Goal: Information Seeking & Learning: Learn about a topic

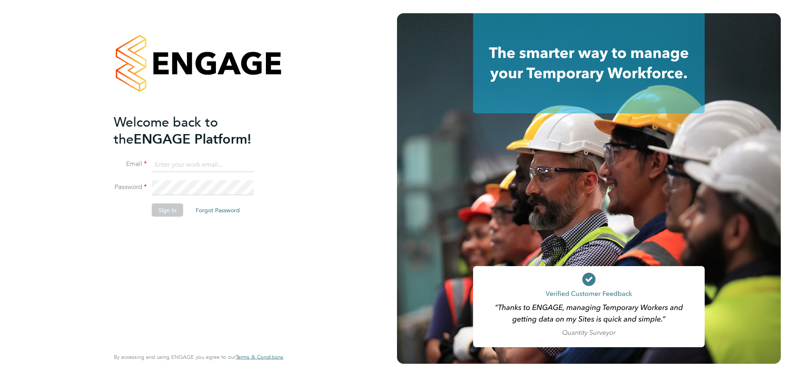
click at [191, 167] on input at bounding box center [203, 164] width 102 height 15
type input "sophy@xede.co.uk"
click at [159, 211] on button "Sign In" at bounding box center [167, 209] width 31 height 13
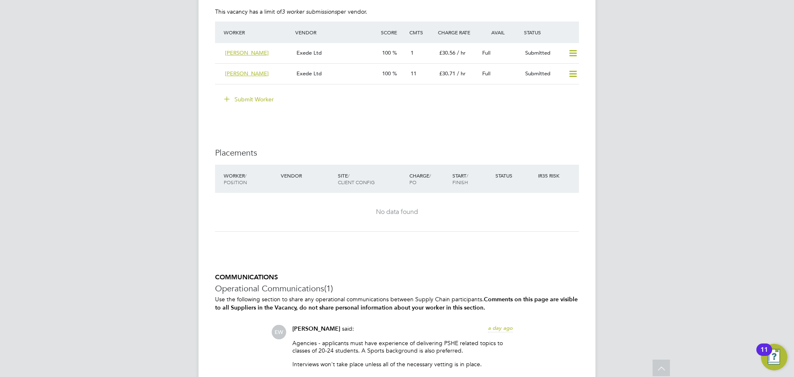
scroll to position [1613, 0]
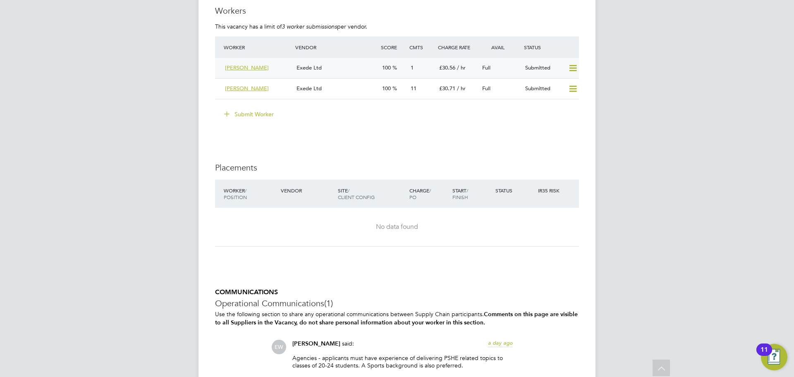
click at [340, 64] on div "Exede Ltd" at bounding box center [336, 68] width 86 height 14
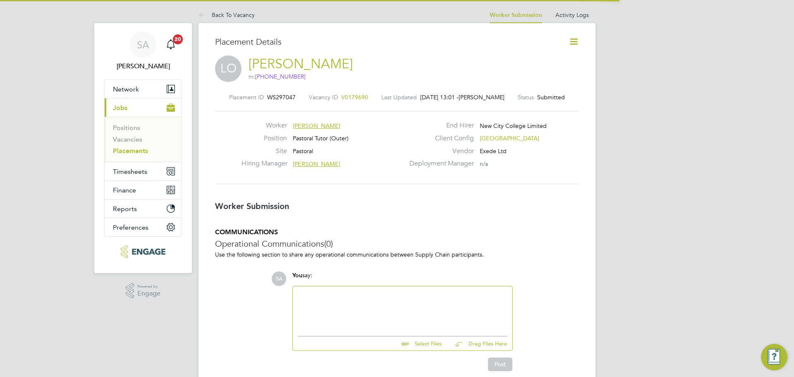
scroll to position [8, 46]
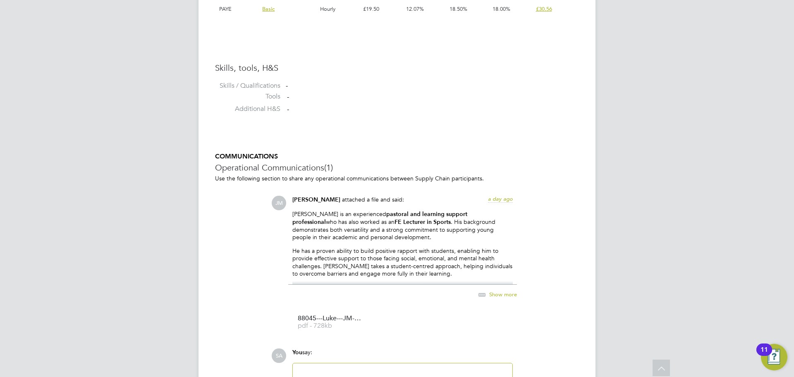
click at [487, 294] on icon at bounding box center [482, 295] width 10 height 10
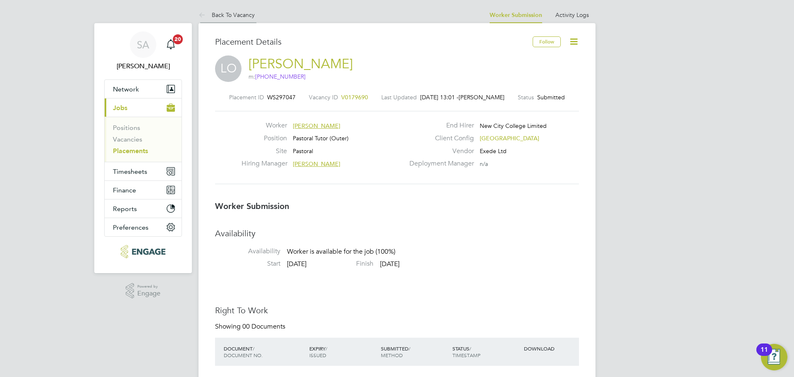
click at [226, 15] on link "Back To Vacancy" at bounding box center [227, 14] width 56 height 7
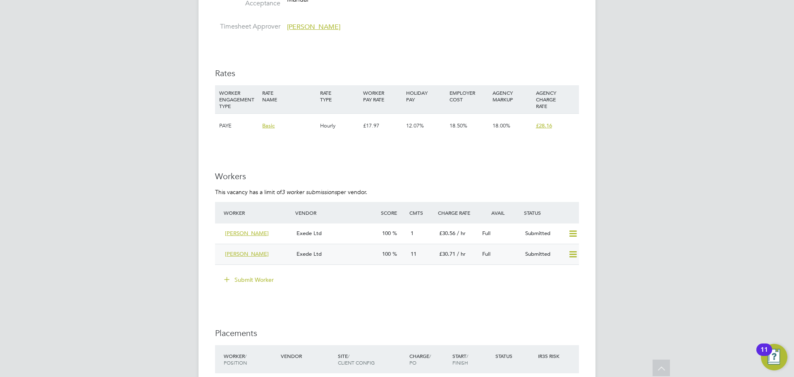
click at [269, 251] on div "Pauline" at bounding box center [258, 254] width 72 height 14
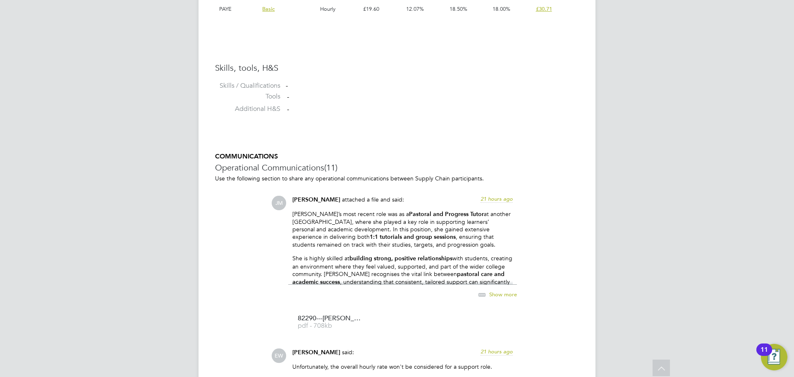
click at [494, 292] on span "Show more" at bounding box center [503, 293] width 28 height 7
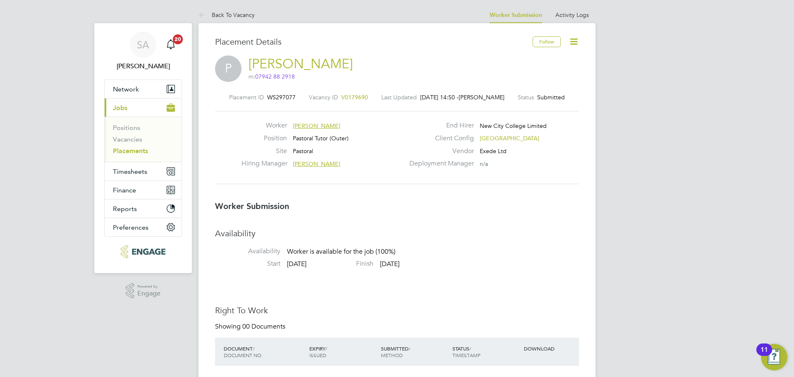
drag, startPoint x: 228, startPoint y: 9, endPoint x: 133, endPoint y: 151, distance: 170.5
click at [228, 9] on li "Back To Vacancy" at bounding box center [227, 15] width 56 height 17
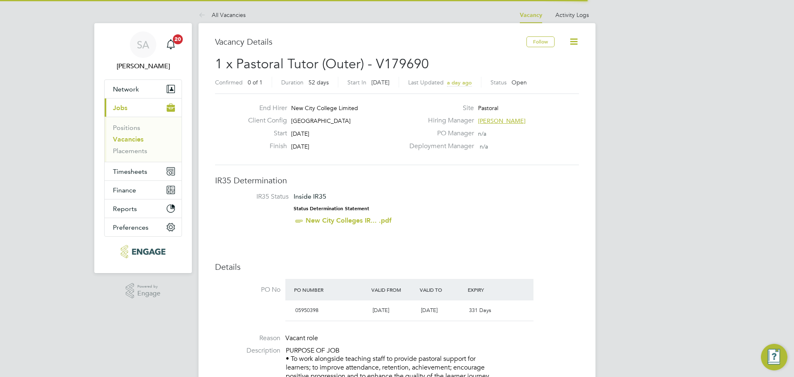
click at [131, 139] on link "Vacancies" at bounding box center [128, 139] width 31 height 8
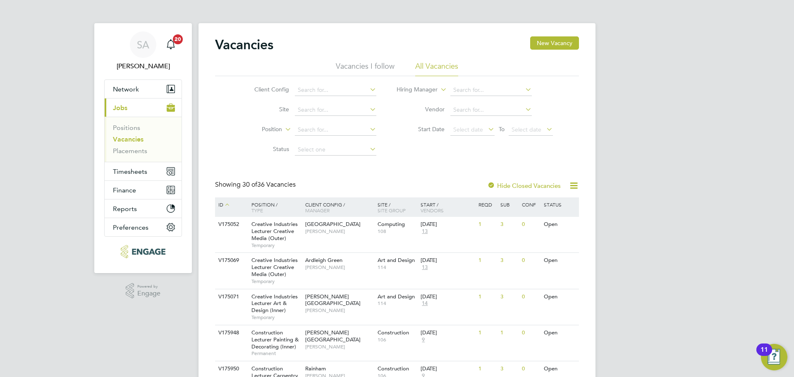
click at [500, 183] on label "Hide Closed Vacancies" at bounding box center [524, 186] width 74 height 8
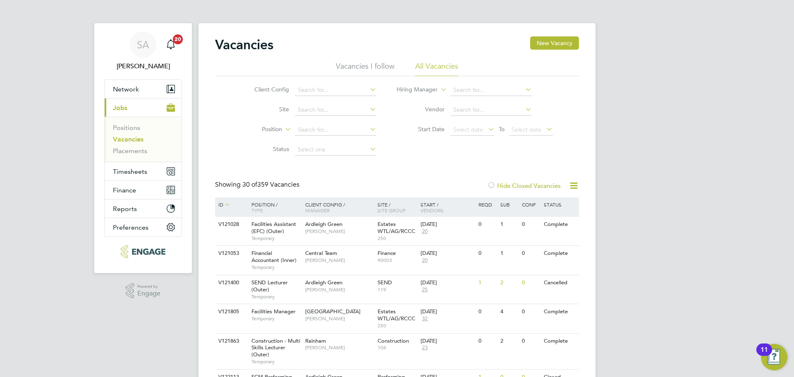
click at [488, 184] on div at bounding box center [491, 186] width 8 height 8
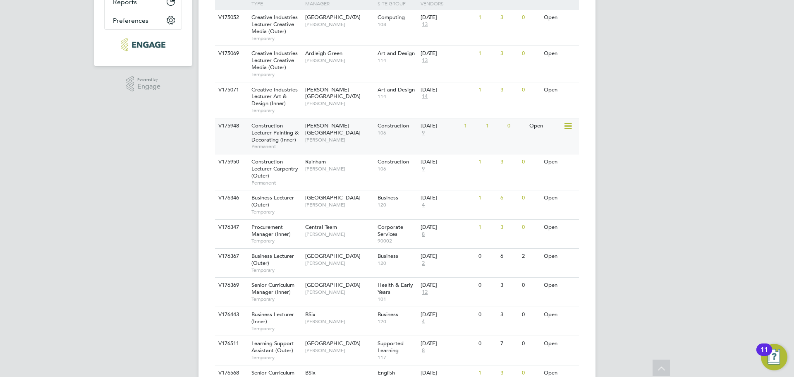
click at [503, 136] on div "V175948 Construction Lecturer Painting & Decorating (Inner) Permanent Hackney C…" at bounding box center [397, 136] width 364 height 36
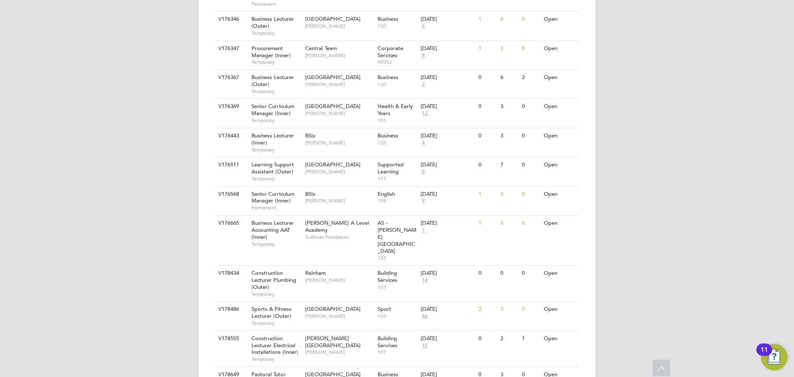
scroll to position [455, 0]
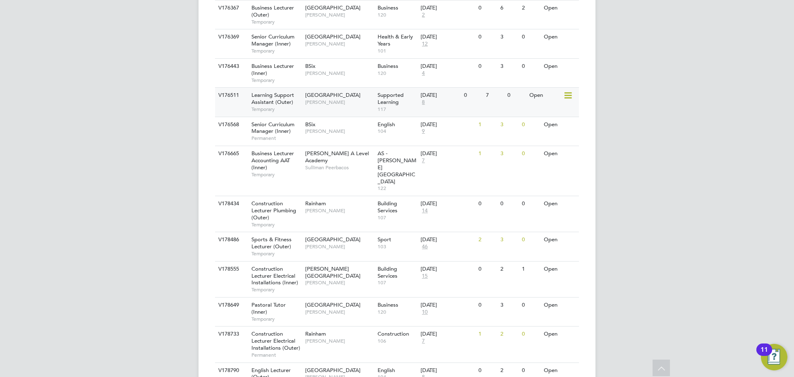
click at [488, 99] on div "7" at bounding box center [495, 95] width 22 height 15
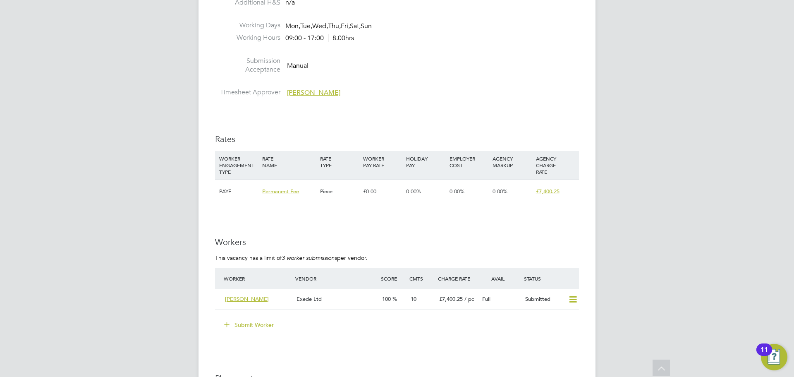
scroll to position [1489, 0]
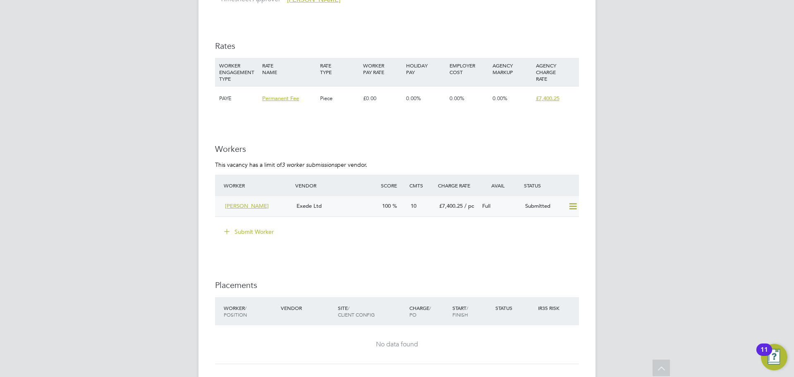
click at [343, 204] on div "Exede Ltd" at bounding box center [336, 206] width 86 height 14
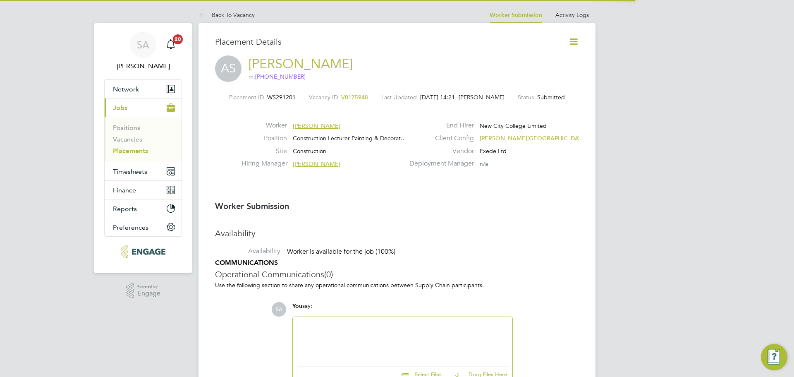
scroll to position [4, 4]
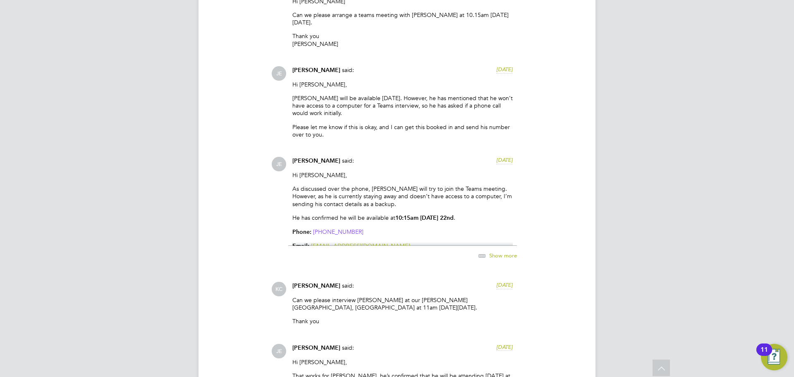
click at [499, 252] on span "Show more" at bounding box center [503, 255] width 28 height 7
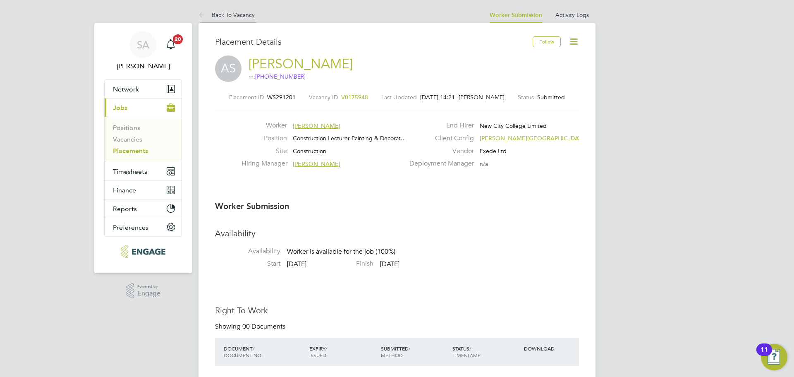
click at [229, 12] on link "Back To Vacancy" at bounding box center [227, 14] width 56 height 7
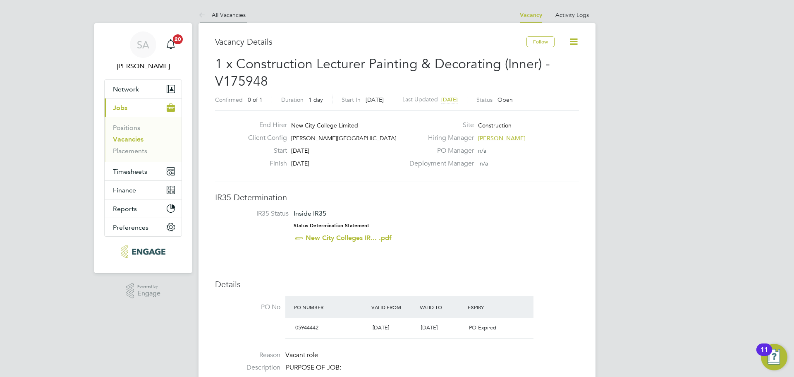
click at [218, 16] on link "All Vacancies" at bounding box center [222, 14] width 47 height 7
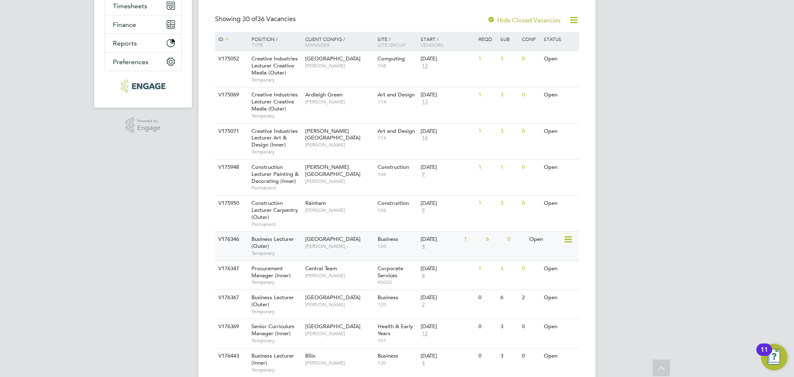
click at [474, 244] on div "1" at bounding box center [473, 239] width 22 height 15
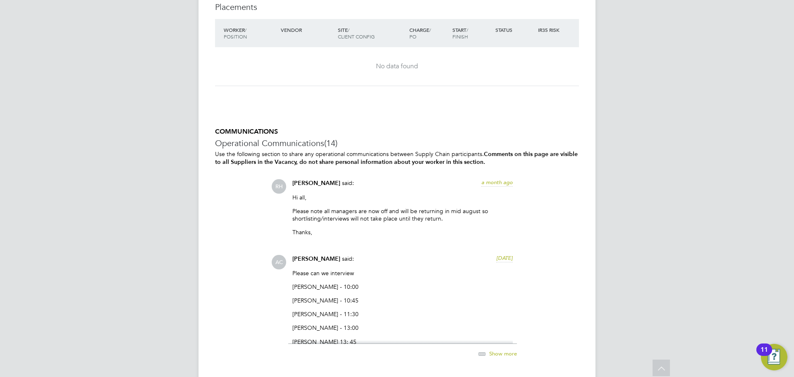
click at [493, 352] on span "Show more" at bounding box center [503, 352] width 28 height 7
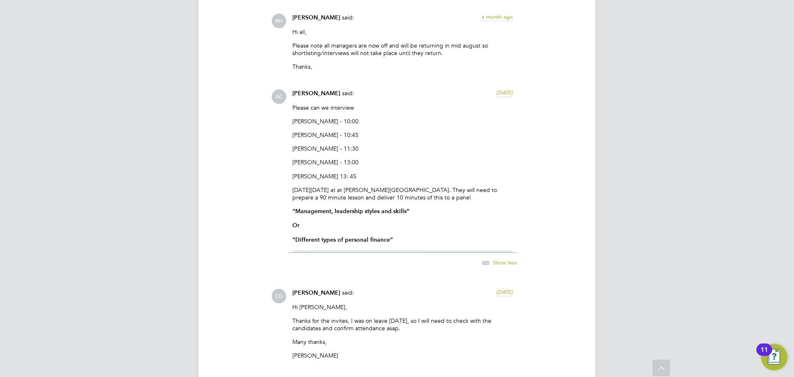
click at [508, 263] on span "Show less" at bounding box center [505, 261] width 24 height 7
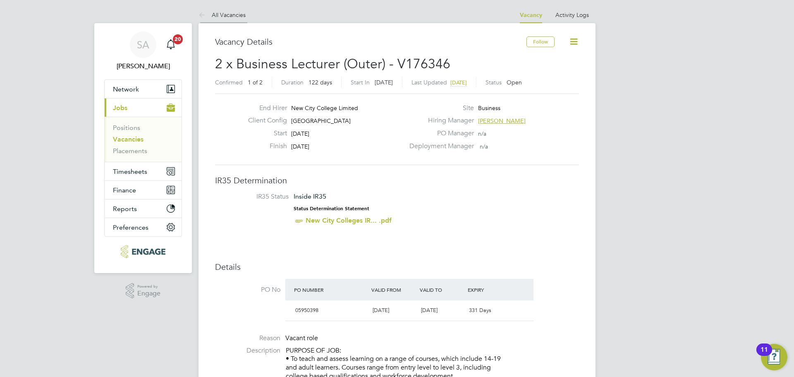
click at [227, 14] on link "All Vacancies" at bounding box center [222, 14] width 47 height 7
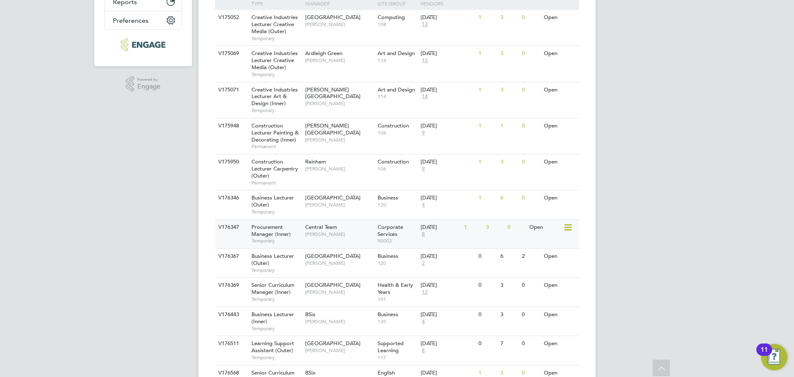
click at [459, 231] on div "04 Aug 2025 8" at bounding box center [440, 231] width 43 height 22
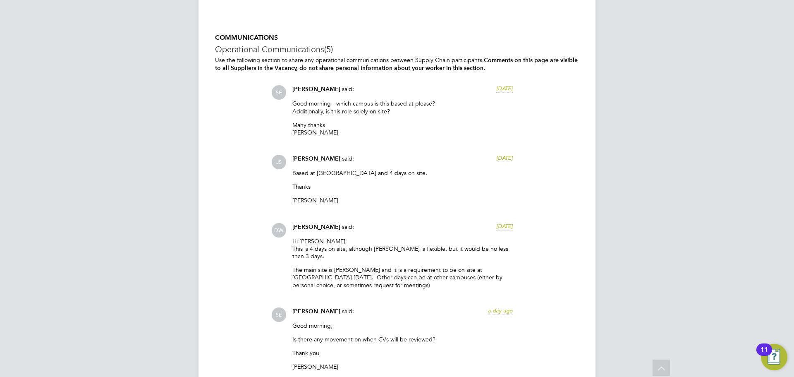
scroll to position [1778, 0]
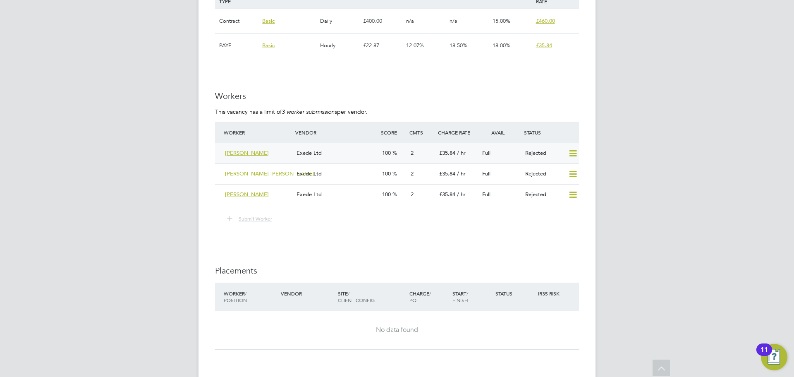
click at [571, 154] on icon at bounding box center [573, 153] width 10 height 7
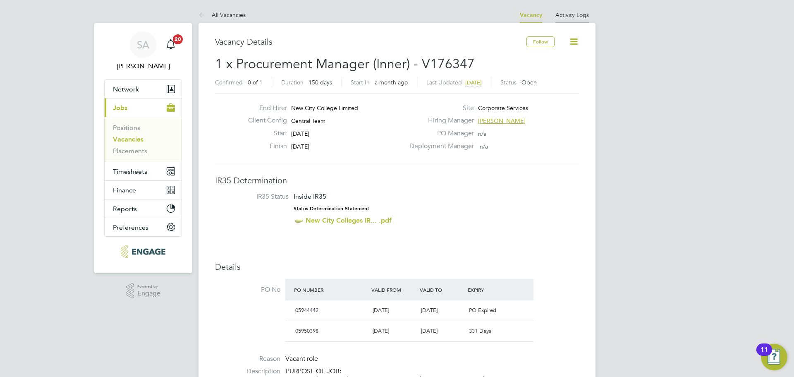
click at [569, 16] on link "Activity Logs" at bounding box center [572, 14] width 34 height 7
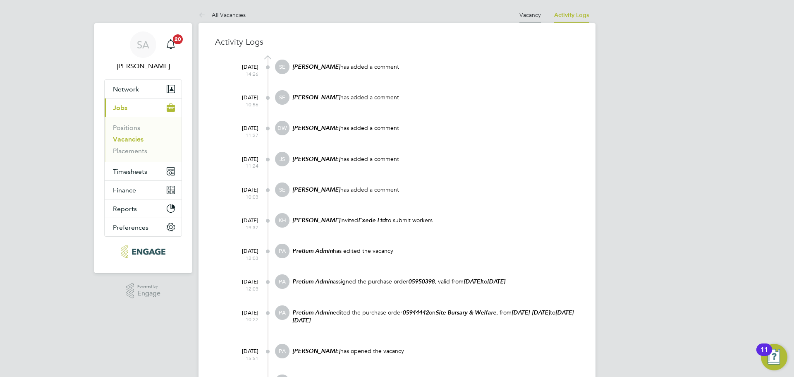
click at [540, 10] on li "Vacancy" at bounding box center [530, 15] width 22 height 17
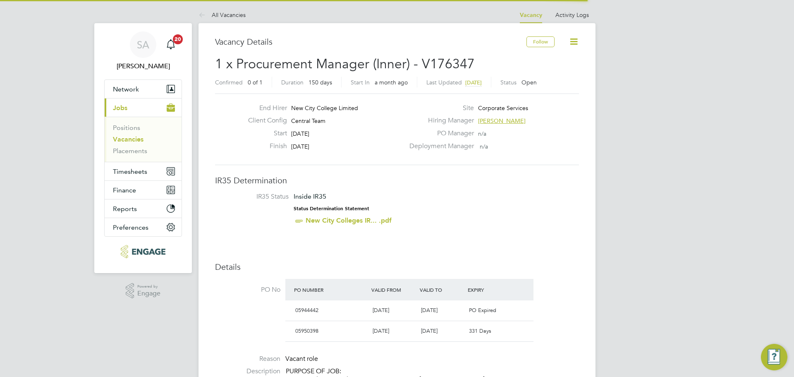
click at [570, 40] on icon at bounding box center [574, 41] width 10 height 10
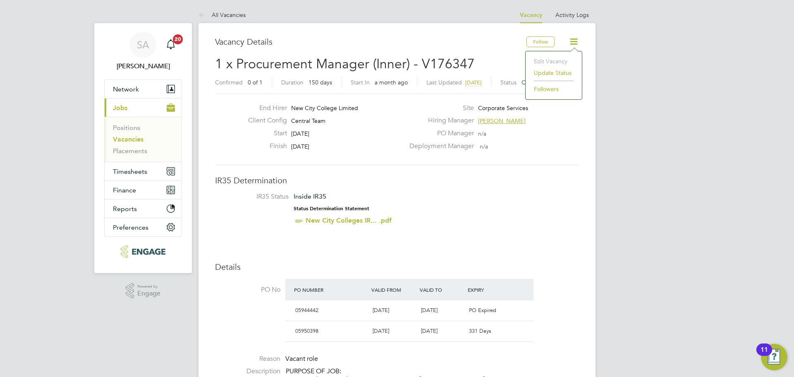
click at [561, 85] on li "Followers" at bounding box center [554, 89] width 48 height 12
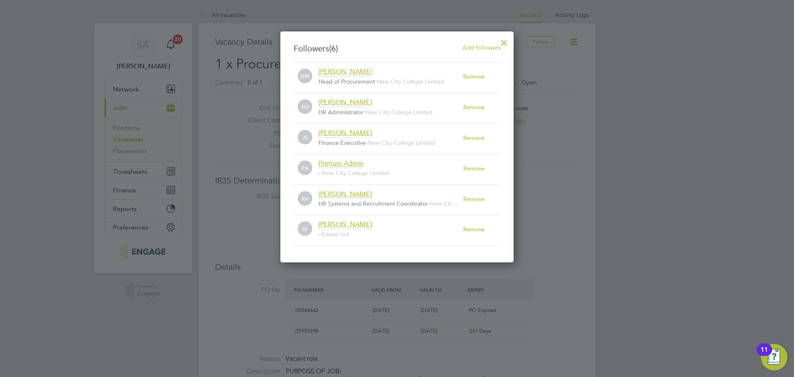
click at [504, 46] on div at bounding box center [504, 40] width 15 height 15
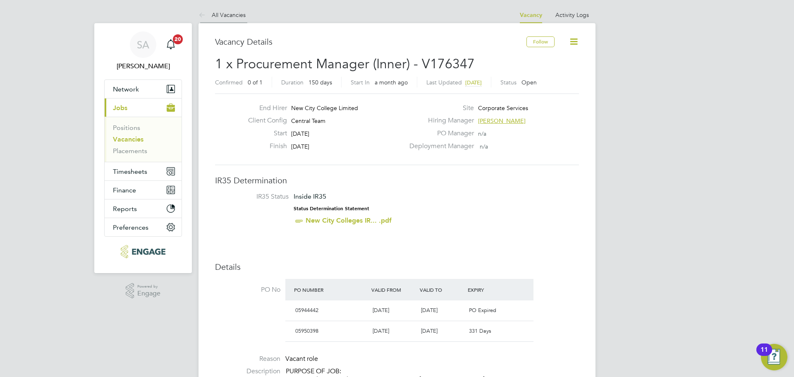
click at [208, 10] on li "All Vacancies" at bounding box center [222, 15] width 47 height 17
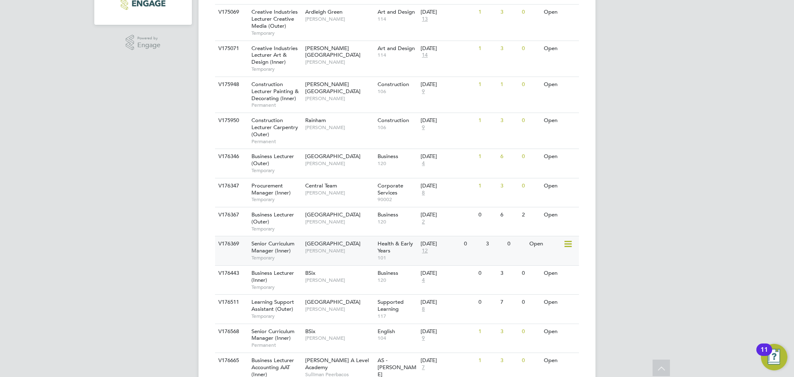
click at [496, 252] on div "V176369 Senior Curriculum Manager (Inner) Temporary Tower Hamlets Campus Roslyn…" at bounding box center [397, 250] width 364 height 29
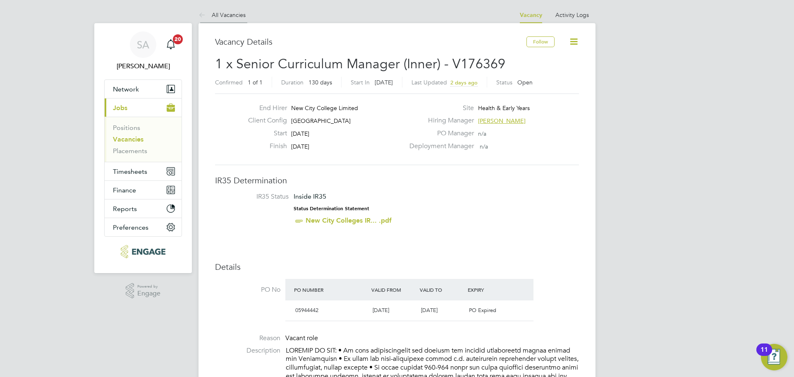
click at [204, 13] on icon at bounding box center [204, 15] width 10 height 10
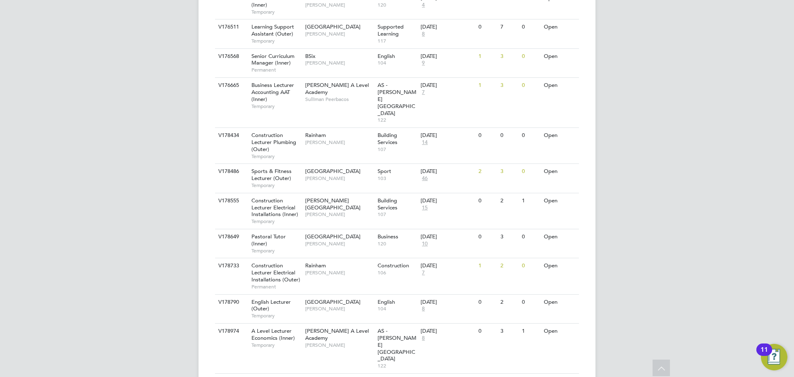
scroll to position [538, 0]
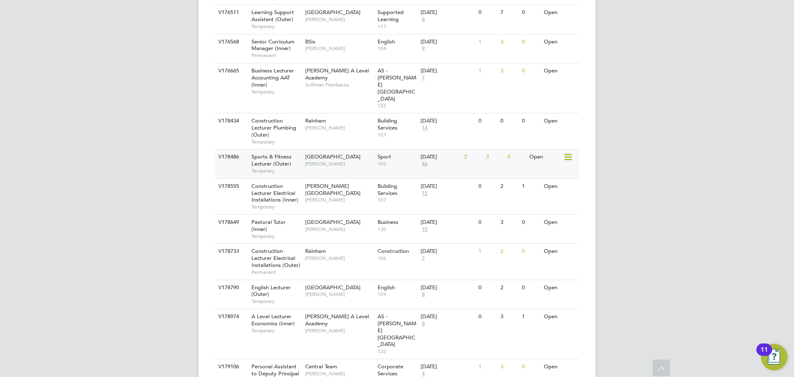
click at [471, 149] on div "2" at bounding box center [473, 156] width 22 height 15
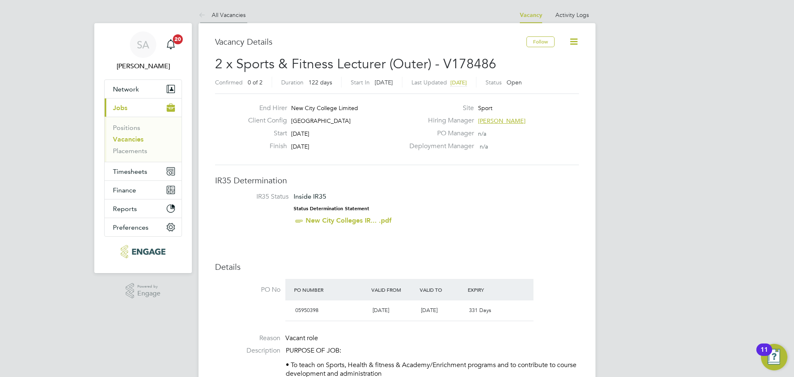
click at [217, 12] on link "All Vacancies" at bounding box center [222, 14] width 47 height 7
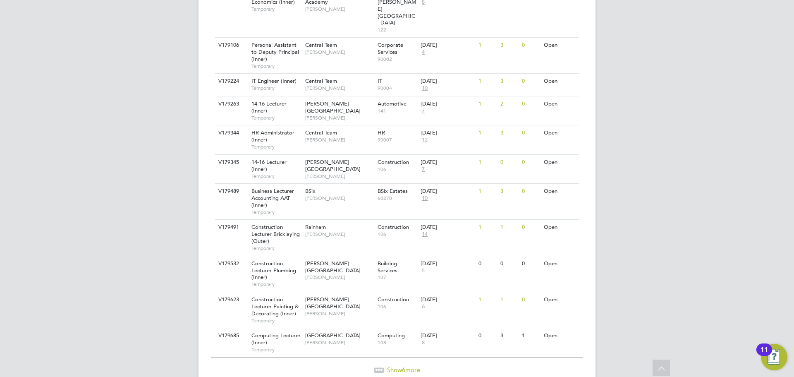
click at [407, 366] on span "Show 6 more" at bounding box center [403, 370] width 33 height 8
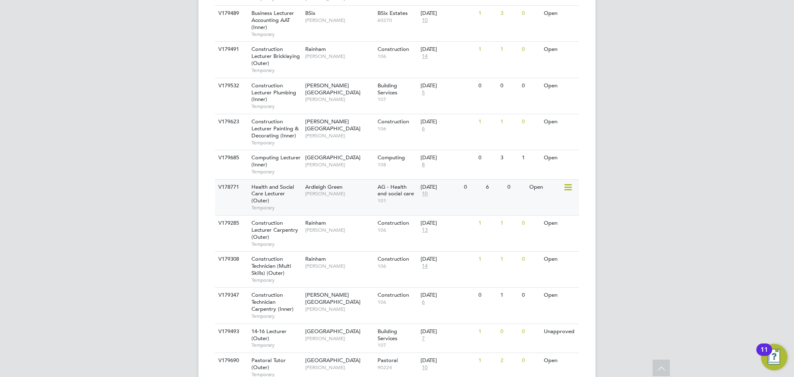
click at [500, 179] on div "V178771 Health and Social Care Lecturer (Outer) Temporary Ardleigh Green Roslyn…" at bounding box center [397, 197] width 364 height 36
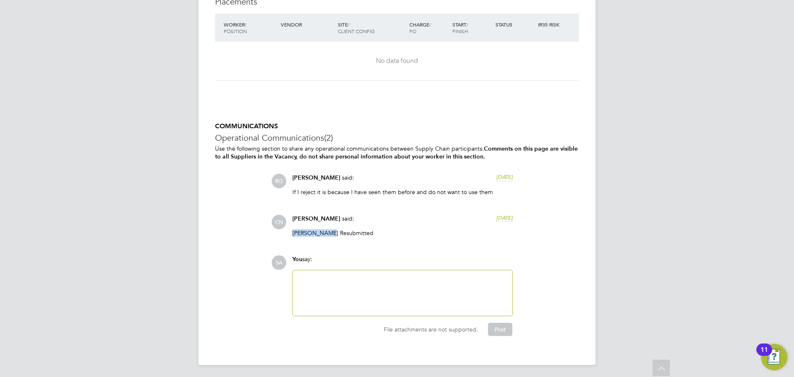
drag, startPoint x: 293, startPoint y: 233, endPoint x: 323, endPoint y: 232, distance: 29.8
click at [323, 232] on p "Julie Fowler Resubmitted" at bounding box center [402, 232] width 220 height 7
copy p "Julie Fowler"
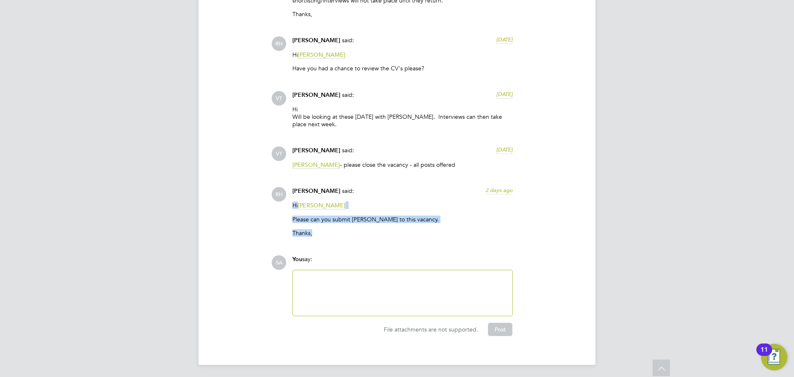
drag, startPoint x: 463, startPoint y: 227, endPoint x: 271, endPoint y: 201, distance: 194.1
click at [271, 201] on div "COMMUNICATIONS Operational Communications (5) Use the following section to shar…" at bounding box center [397, 122] width 364 height 427
click at [357, 229] on p "Thanks," at bounding box center [402, 232] width 220 height 7
click at [330, 203] on span "[PERSON_NAME]" at bounding box center [322, 205] width 48 height 8
